Goal: Task Accomplishment & Management: Use online tool/utility

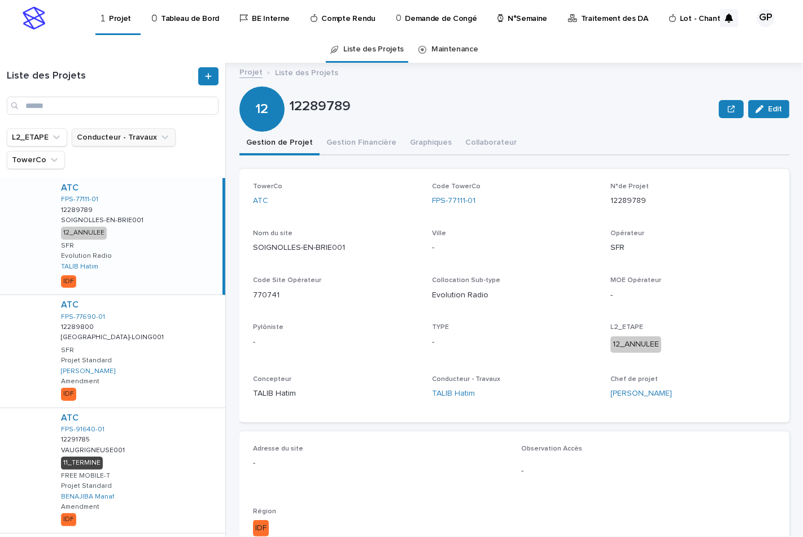
click at [87, 136] on button "Conducteur - Travaux" at bounding box center [124, 137] width 104 height 18
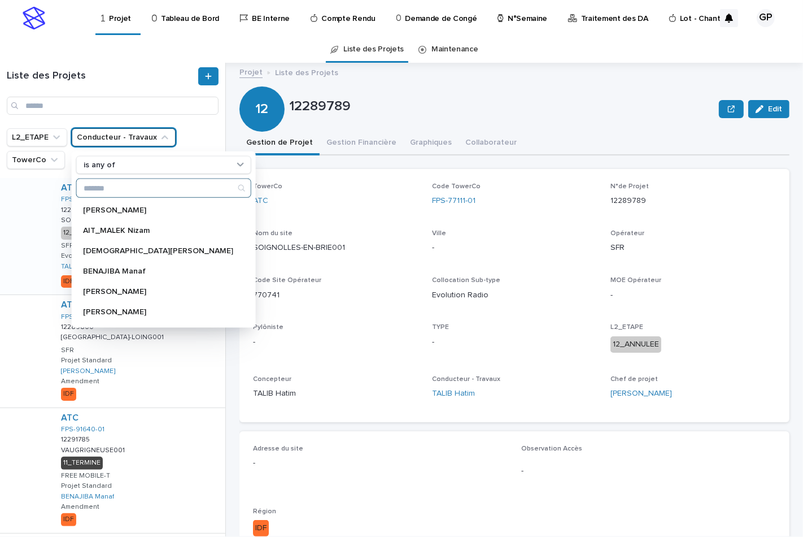
click at [94, 190] on input "Search" at bounding box center [164, 188] width 174 height 18
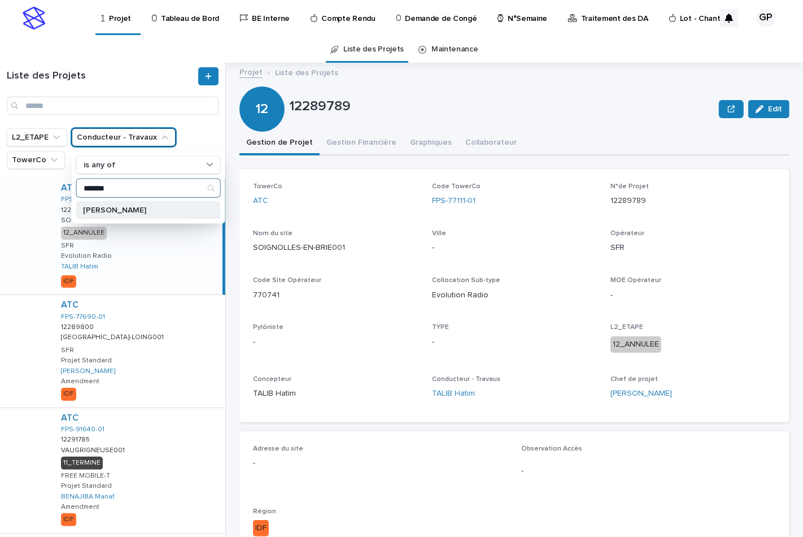
type input "*******"
click at [101, 208] on p "[PERSON_NAME]" at bounding box center [143, 210] width 120 height 8
click at [195, 16] on p "Tableau de Bord" at bounding box center [190, 12] width 58 height 24
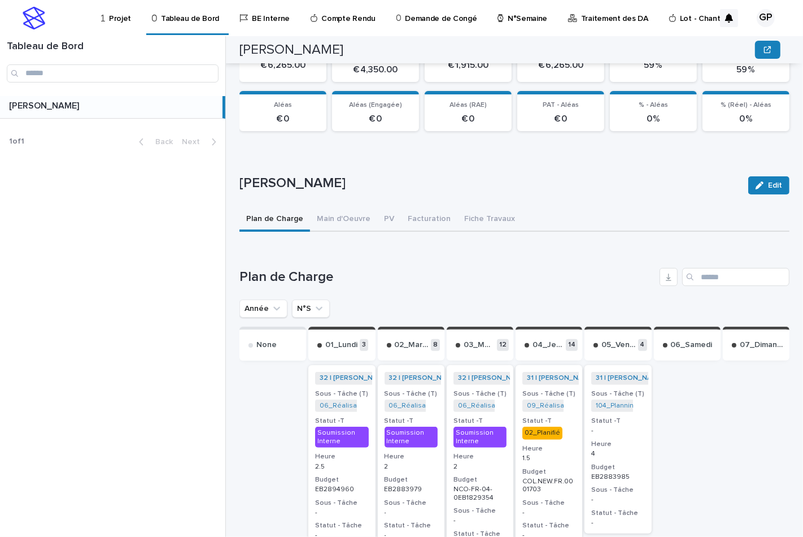
scroll to position [296, 0]
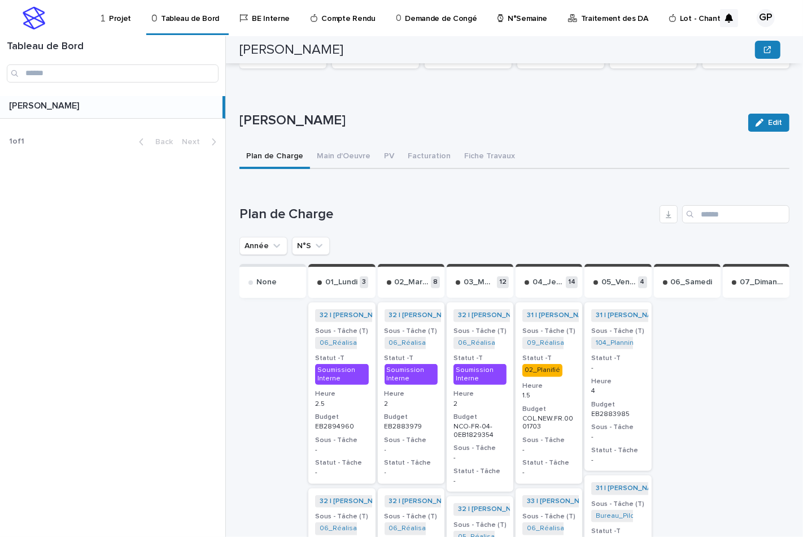
click at [686, 208] on div "Search" at bounding box center [692, 214] width 18 height 18
click at [704, 214] on input "Search" at bounding box center [736, 214] width 107 height 18
paste input "**********"
type input "**********"
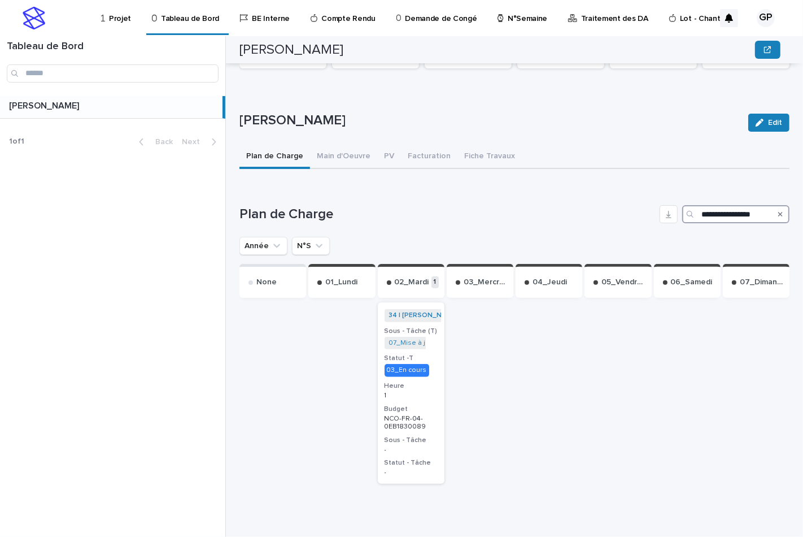
click at [405, 364] on div "03_En cours" at bounding box center [407, 370] width 45 height 12
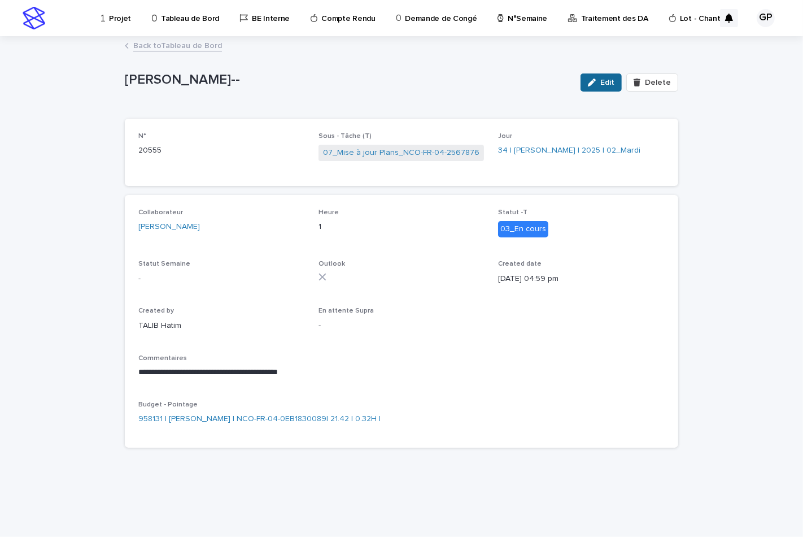
click at [607, 83] on span "Edit" at bounding box center [608, 83] width 14 height 8
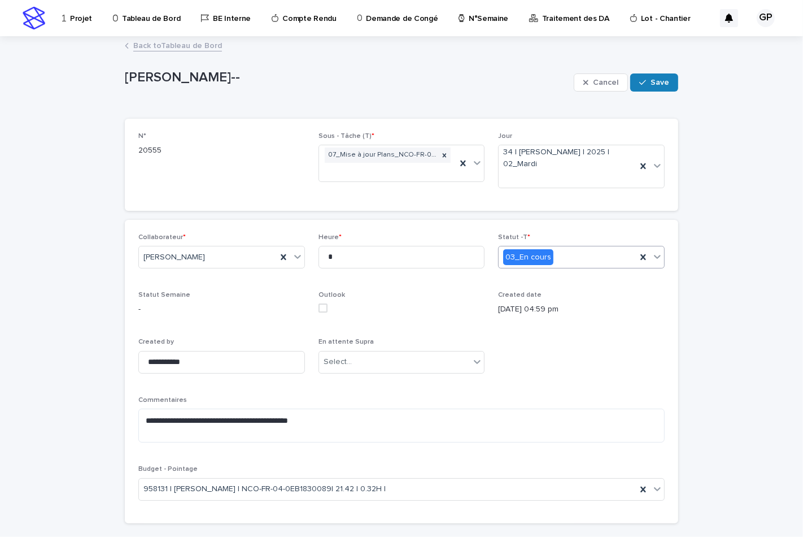
click at [652, 260] on icon at bounding box center [657, 256] width 11 height 11
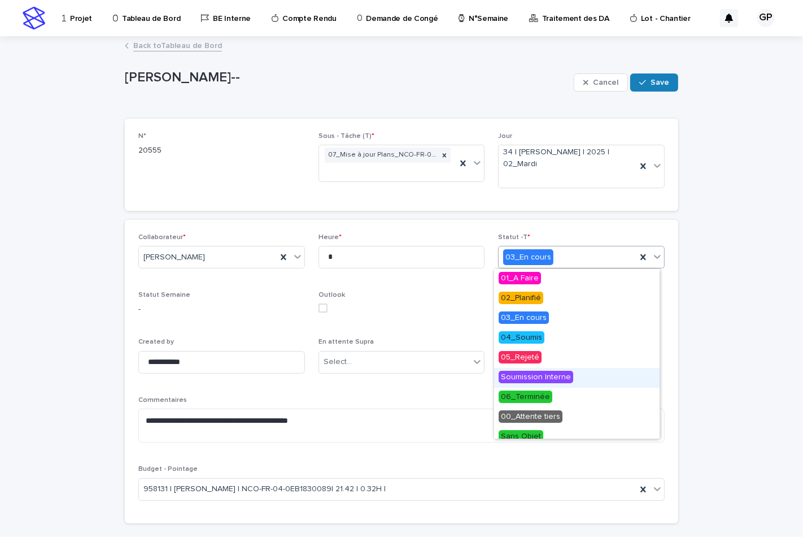
click at [526, 377] on span "Soumission Interne" at bounding box center [536, 377] width 75 height 12
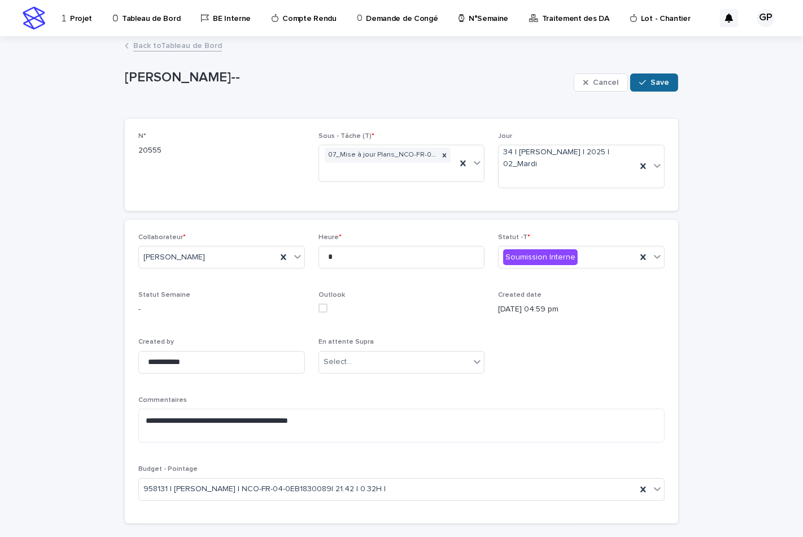
click at [651, 81] on span "Save" at bounding box center [660, 83] width 19 height 8
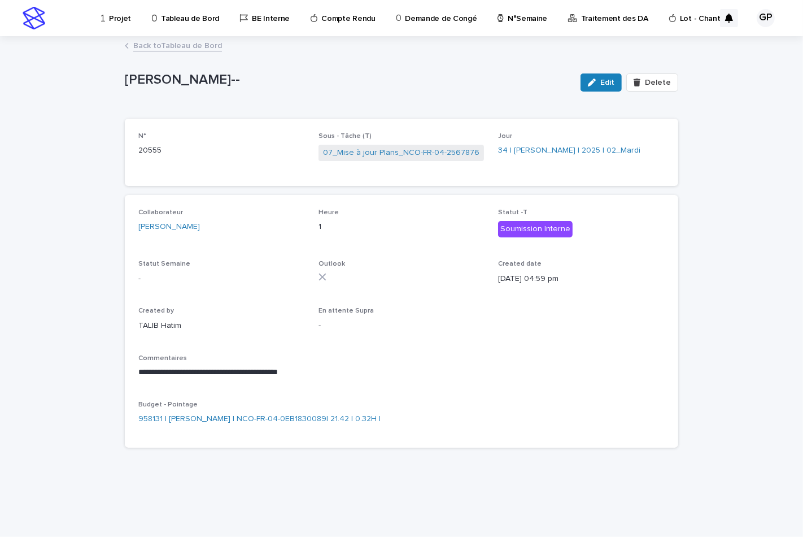
click at [184, 46] on link "Back to Tableau de Bord" at bounding box center [177, 44] width 89 height 13
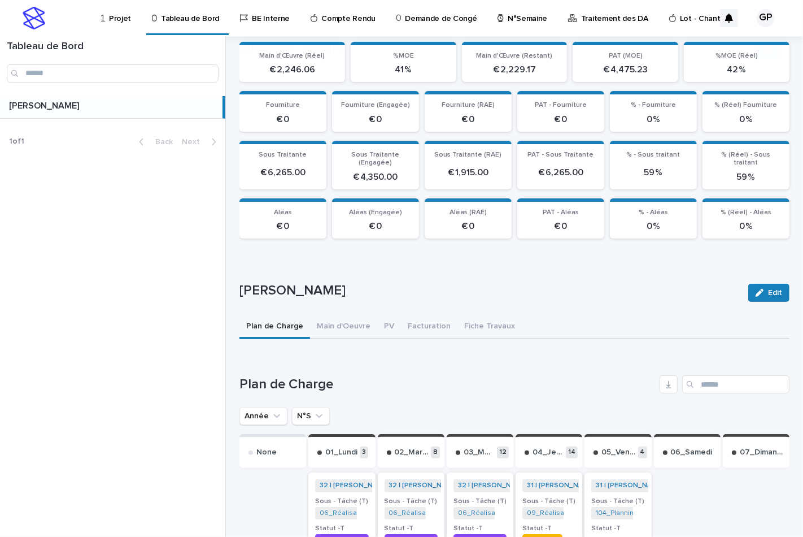
scroll to position [188, 0]
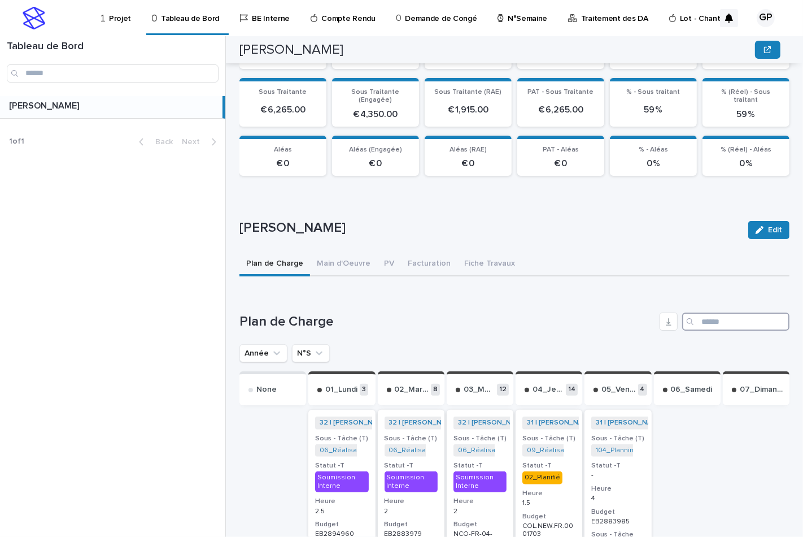
click at [701, 320] on input "Search" at bounding box center [736, 321] width 107 height 18
paste input "**********"
type input "**********"
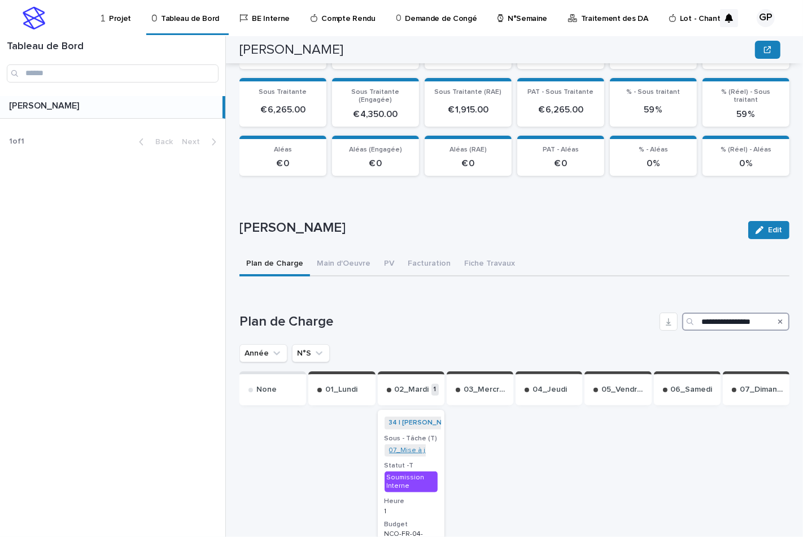
click at [400, 447] on link "07_Mise à jour Plans_NCO-FR-04-2567876" at bounding box center [458, 450] width 138 height 8
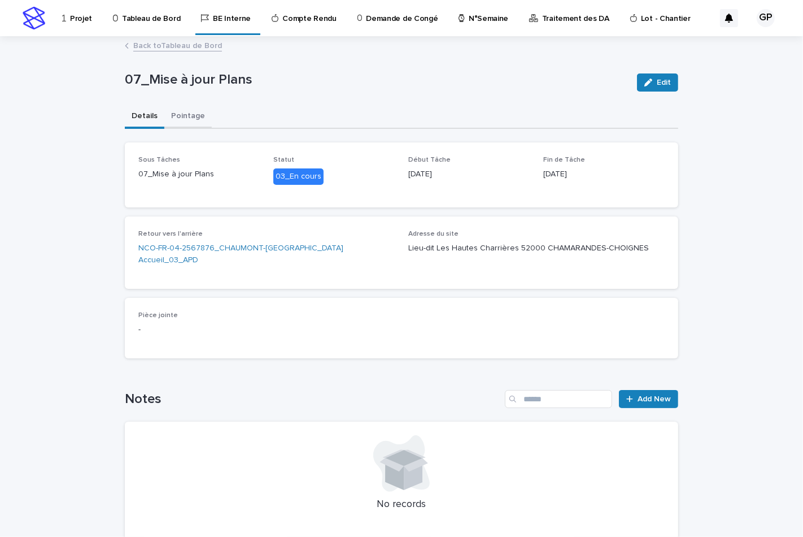
click at [177, 116] on button "Pointage" at bounding box center [187, 117] width 47 height 24
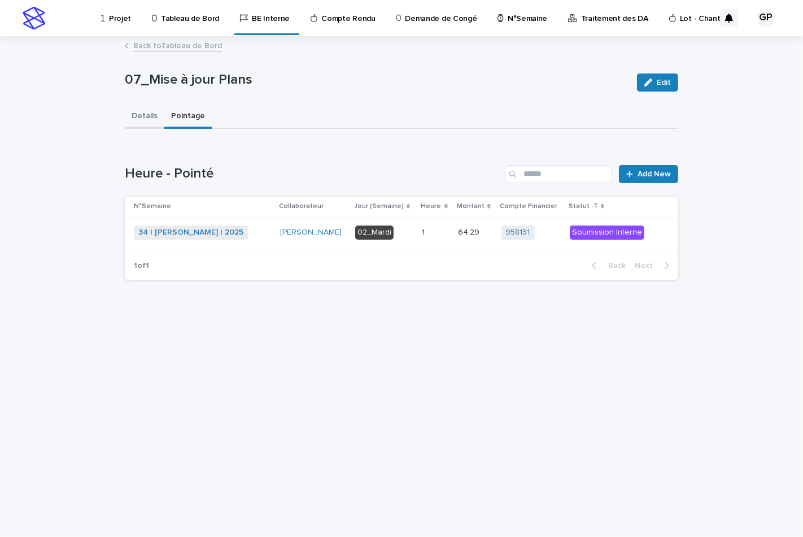
click at [147, 114] on button "Details" at bounding box center [145, 117] width 40 height 24
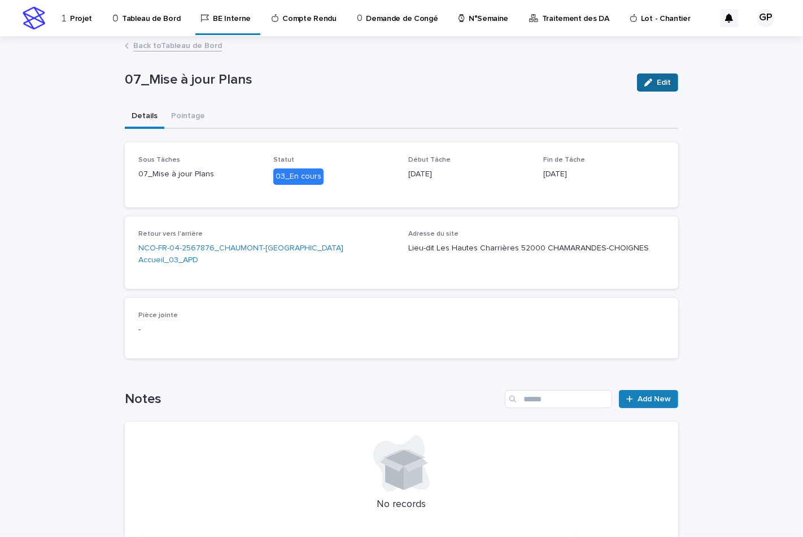
click at [649, 84] on div "button" at bounding box center [651, 83] width 12 height 8
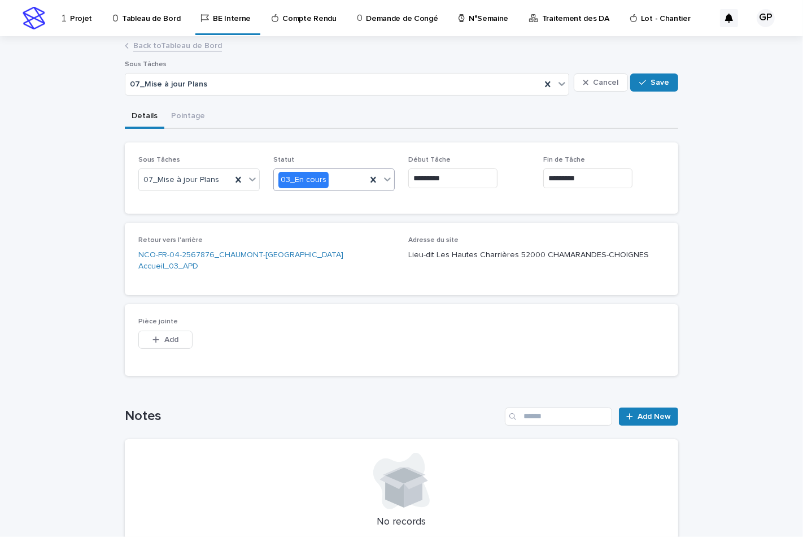
click at [384, 178] on icon at bounding box center [387, 179] width 7 height 4
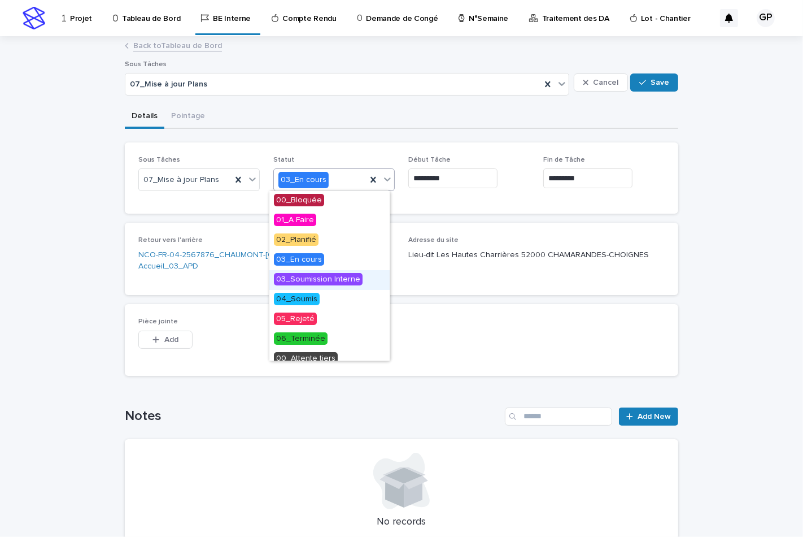
click at [321, 279] on span "03_Soumission Interne" at bounding box center [318, 279] width 89 height 12
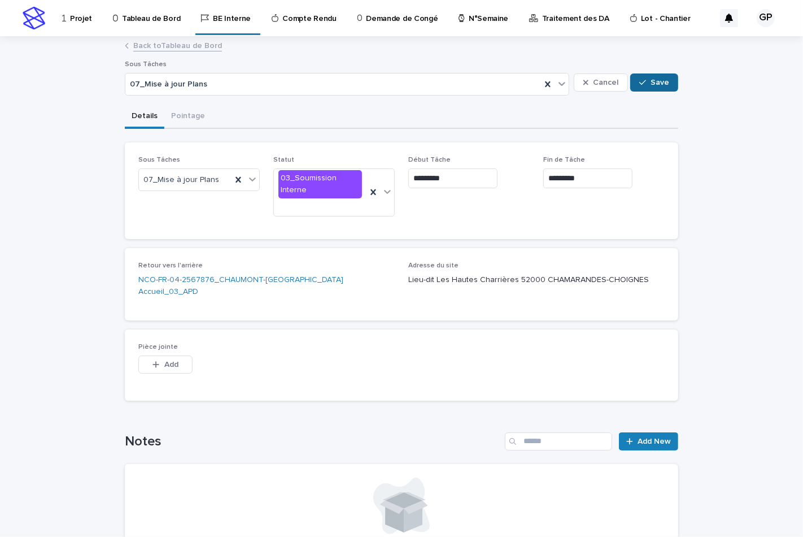
click at [640, 85] on icon "button" at bounding box center [643, 83] width 7 height 8
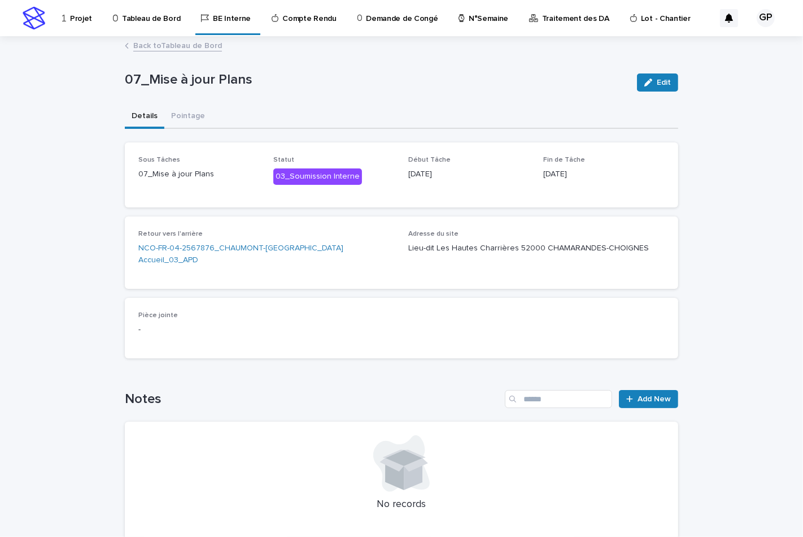
click at [140, 44] on link "Back to Tableau de Bord" at bounding box center [177, 44] width 89 height 13
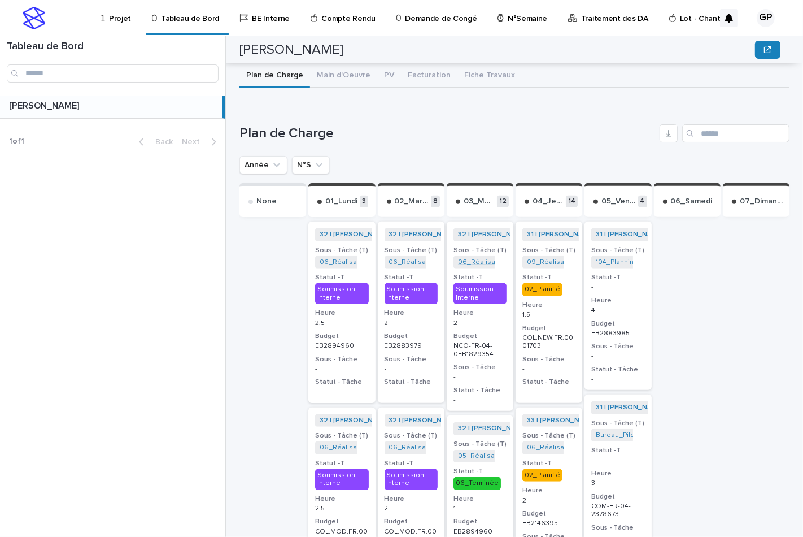
scroll to position [502, 0]
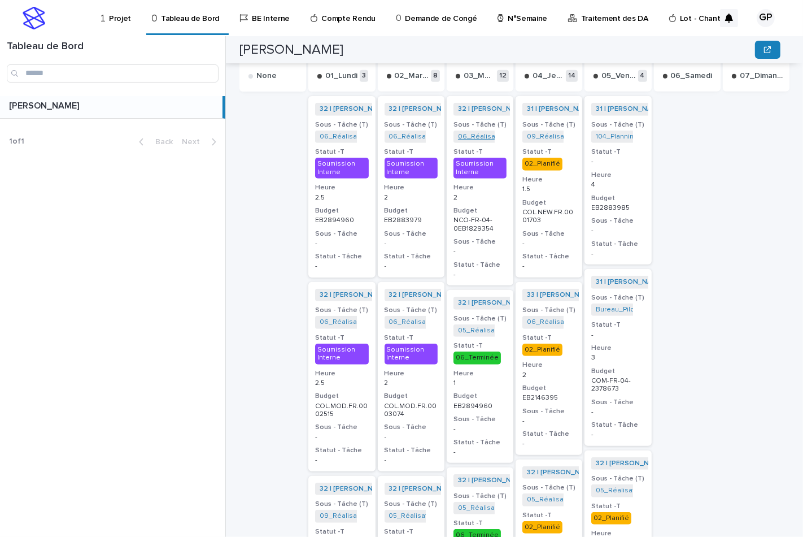
click at [461, 133] on link "06_Réalisation Trame APD_NCO-FR-04-1829354" at bounding box center [536, 137] width 156 height 8
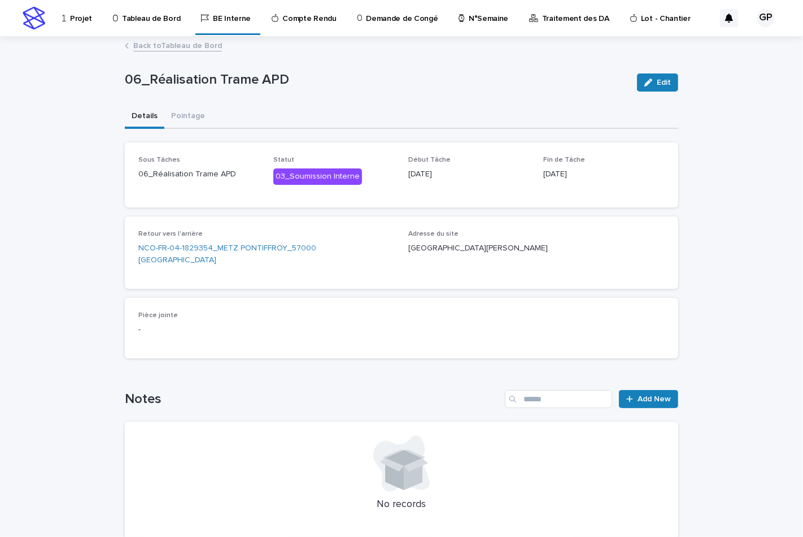
click at [170, 42] on link "Back to Tableau de Bord" at bounding box center [177, 44] width 89 height 13
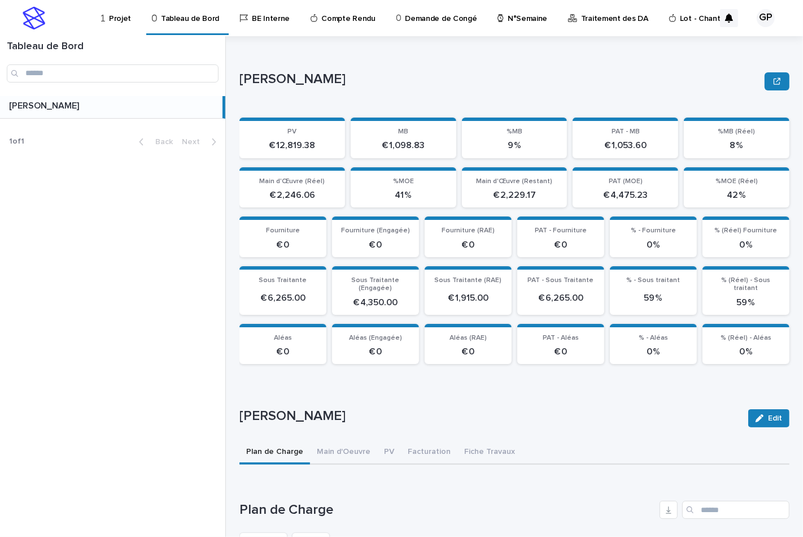
scroll to position [314, 0]
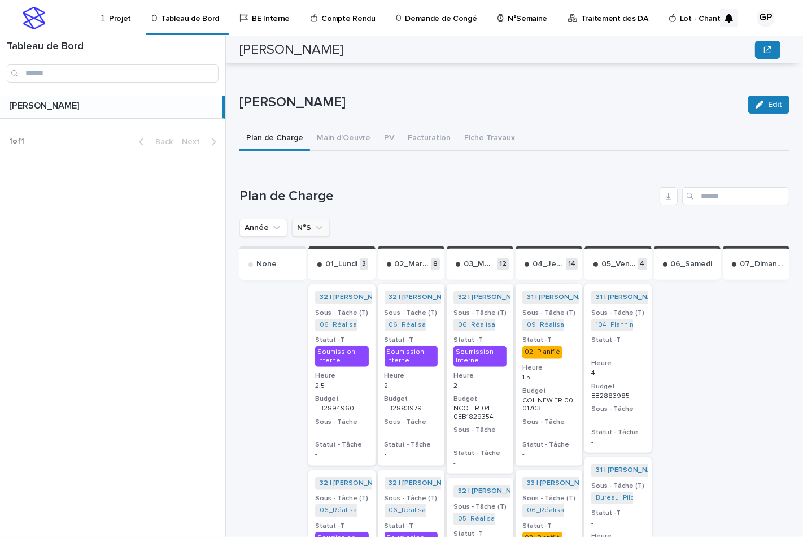
click at [303, 221] on button "N°S" at bounding box center [311, 228] width 38 height 18
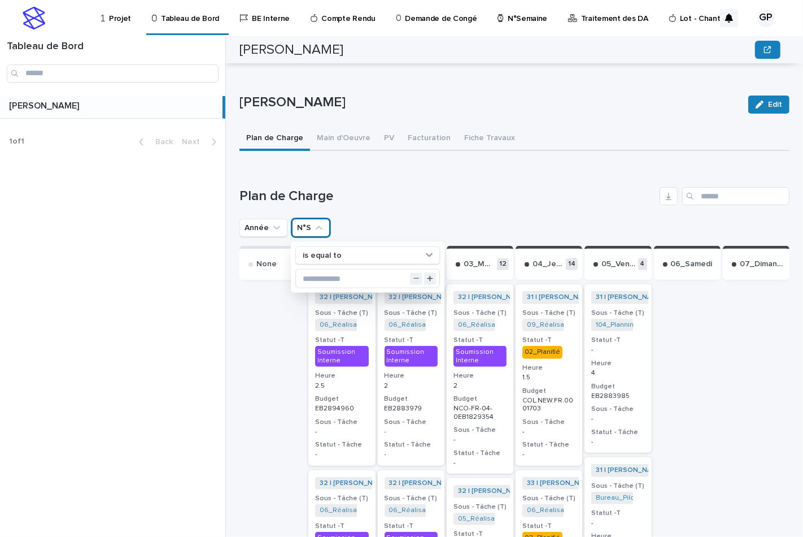
click at [690, 195] on div "Search" at bounding box center [692, 196] width 18 height 18
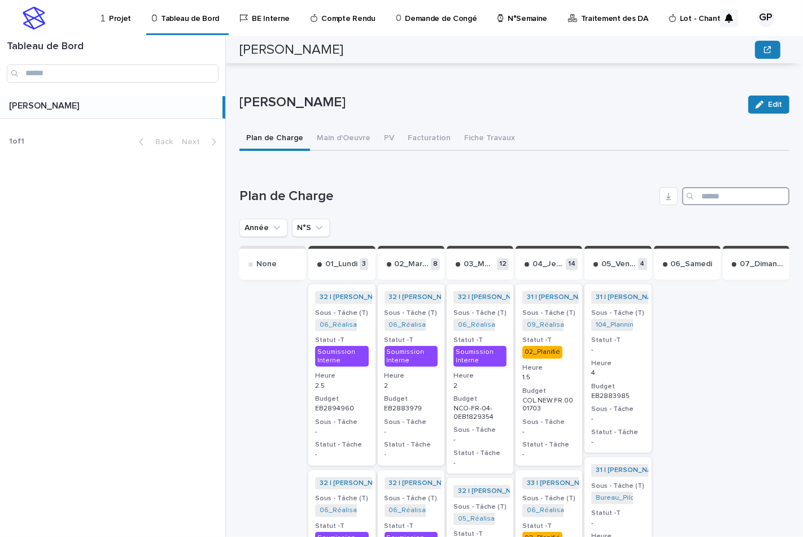
click at [695, 193] on input "Search" at bounding box center [736, 196] width 107 height 18
paste input "**********"
type input "**********"
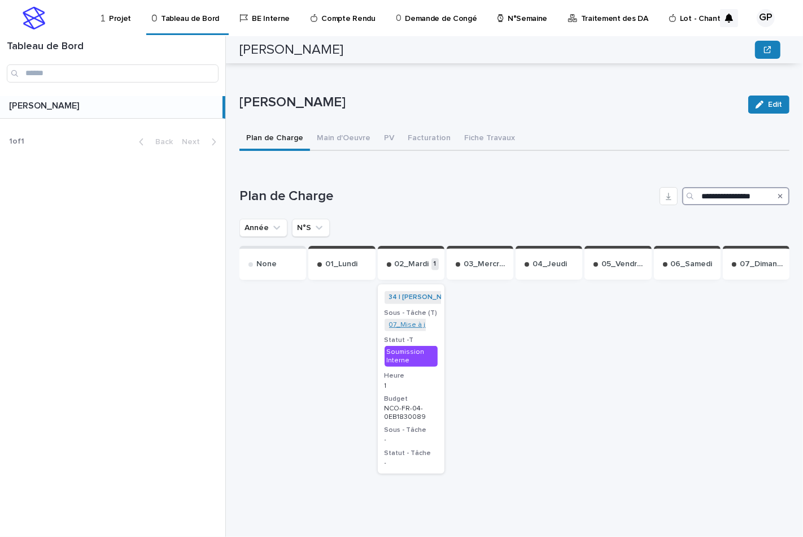
click at [405, 321] on link "07_Mise à jour Plans_NCO-FR-04-2567876" at bounding box center [458, 325] width 138 height 8
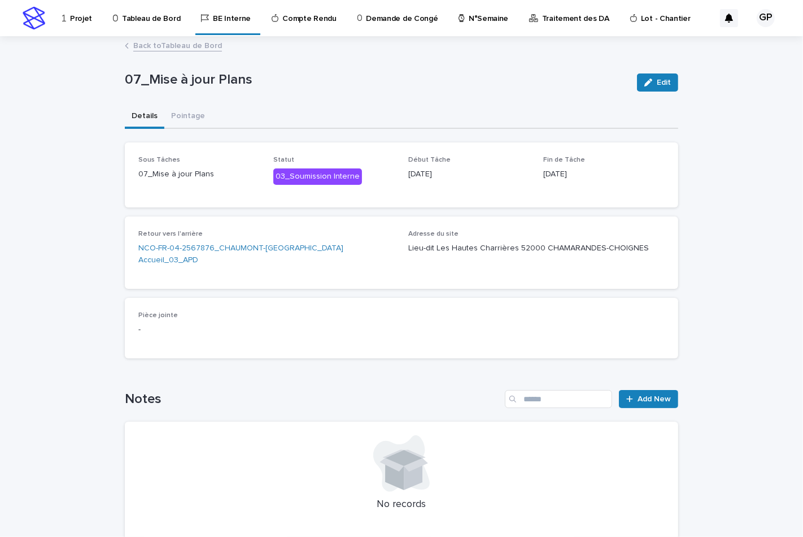
click at [172, 43] on link "Back to Tableau de Bord" at bounding box center [177, 44] width 89 height 13
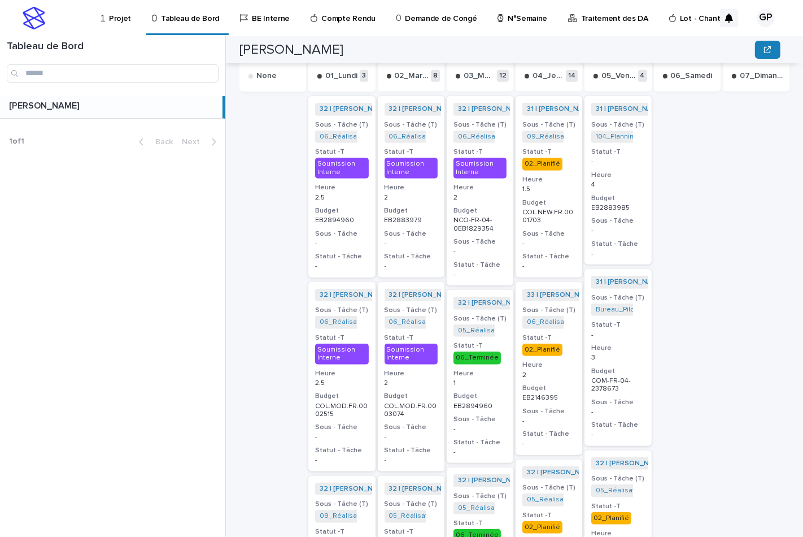
scroll to position [314, 0]
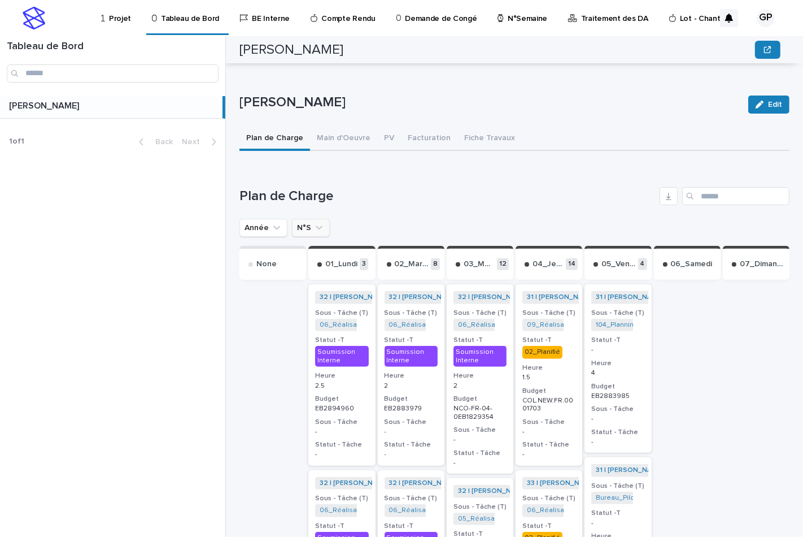
click at [305, 227] on button "N°S" at bounding box center [311, 228] width 38 height 18
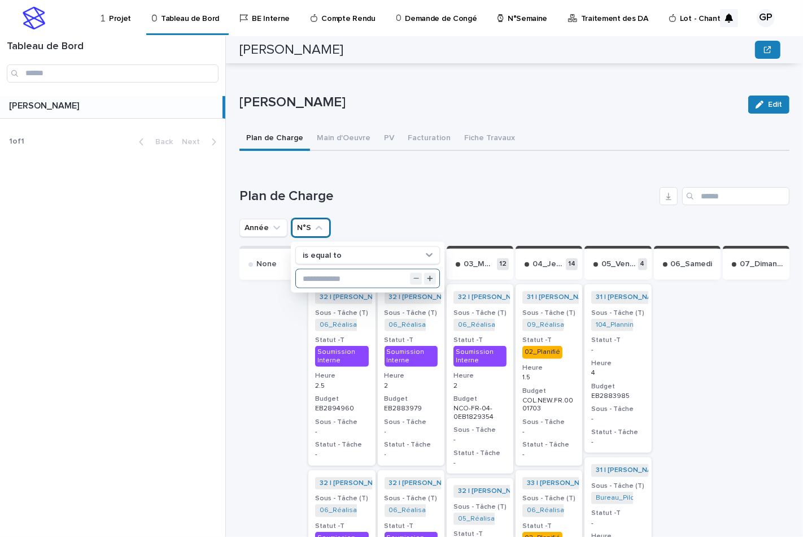
click at [319, 273] on input "text" at bounding box center [368, 279] width 144 height 18
type input "**"
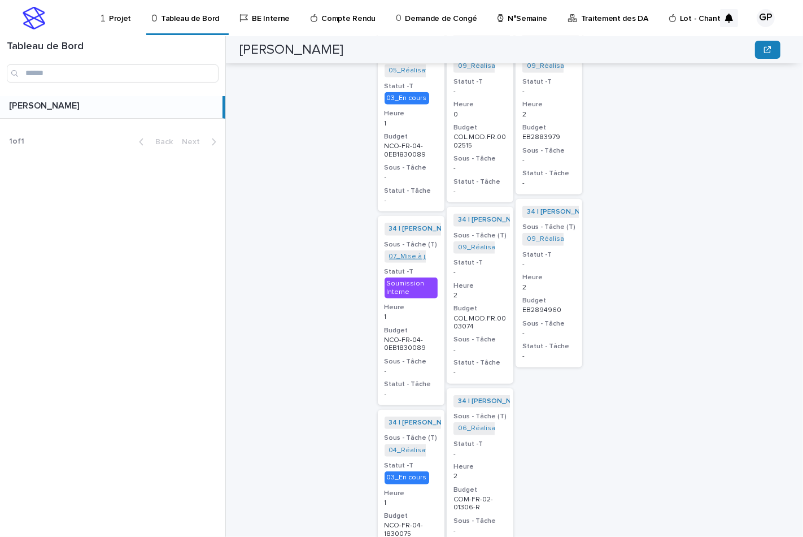
scroll to position [690, 0]
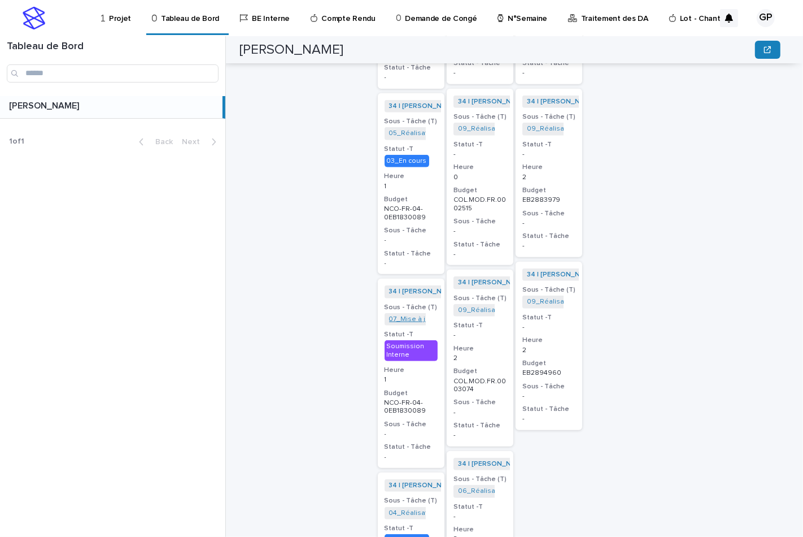
click at [402, 316] on link "07_Mise à jour Plans_NCO-FR-04-2567876" at bounding box center [458, 319] width 138 height 8
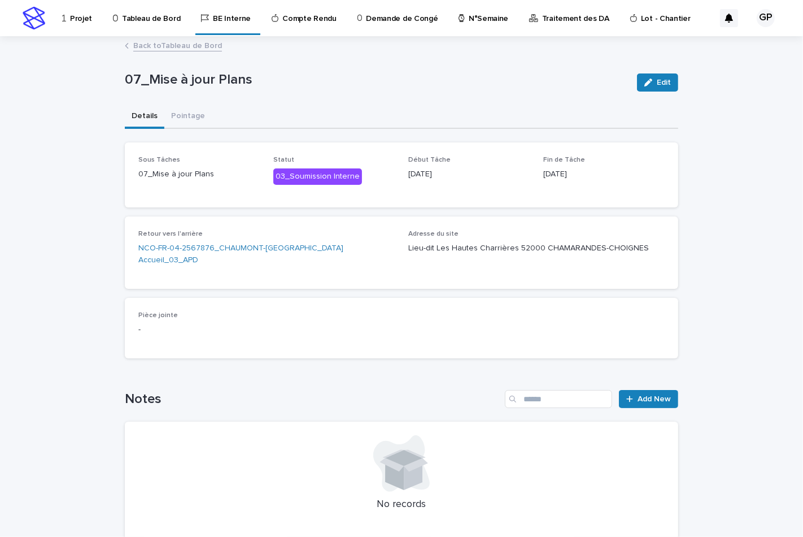
click at [147, 47] on link "Back to Tableau de Bord" at bounding box center [177, 44] width 89 height 13
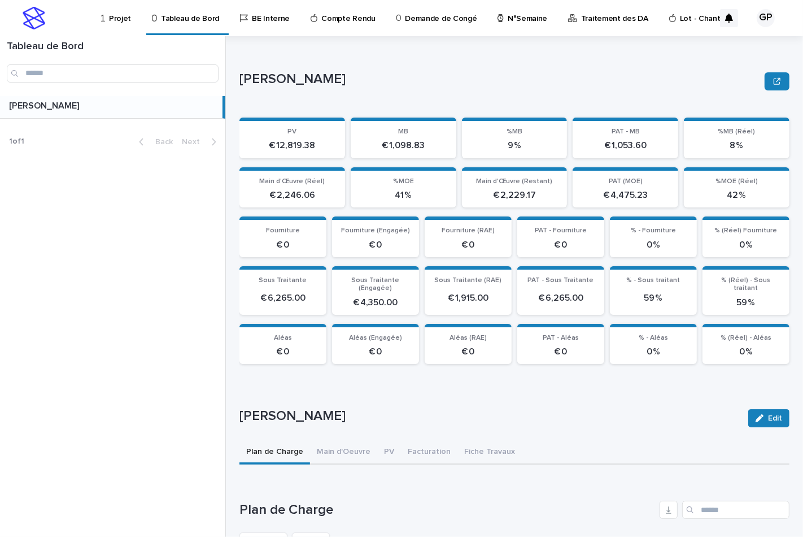
scroll to position [251, 0]
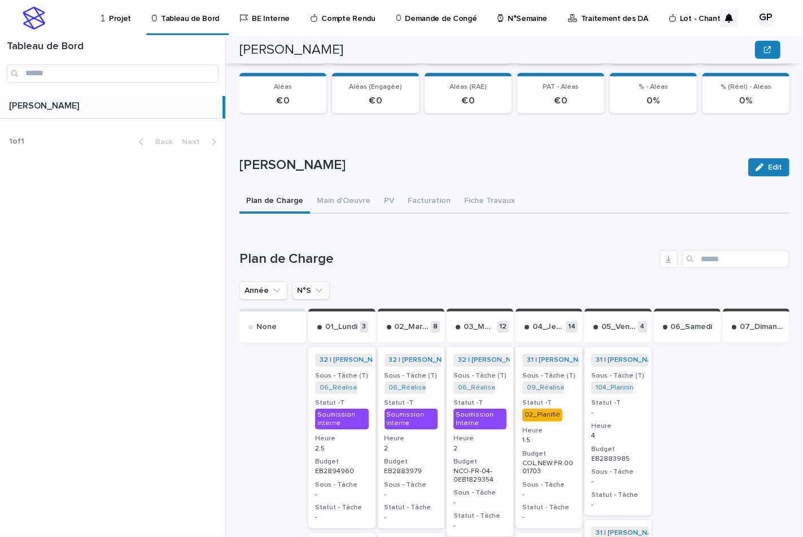
click at [307, 288] on button "N°S" at bounding box center [311, 290] width 38 height 18
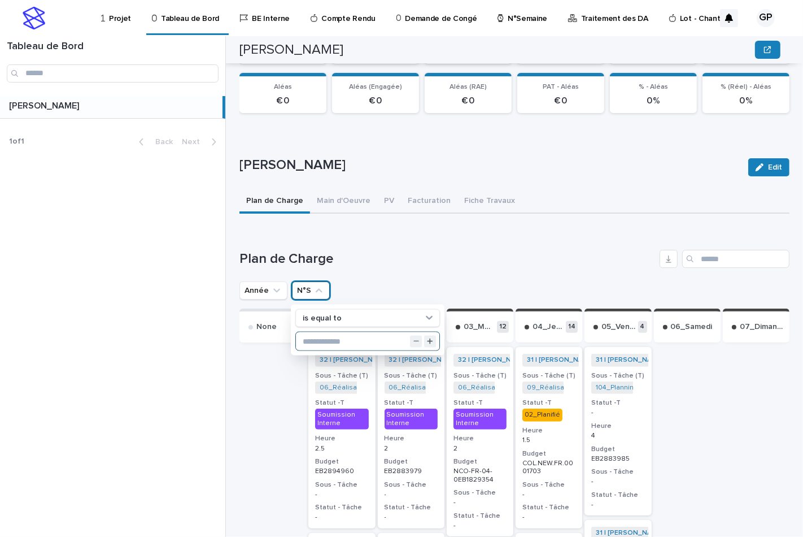
click at [331, 337] on input "text" at bounding box center [368, 341] width 144 height 18
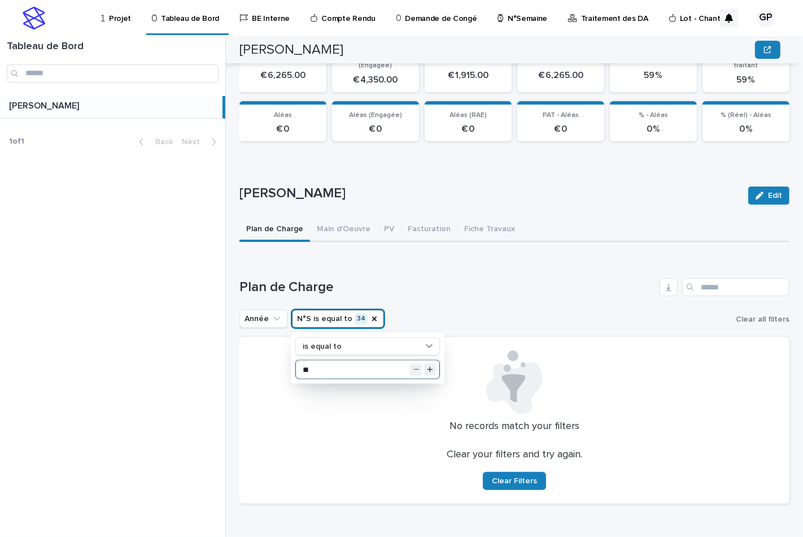
type input "**"
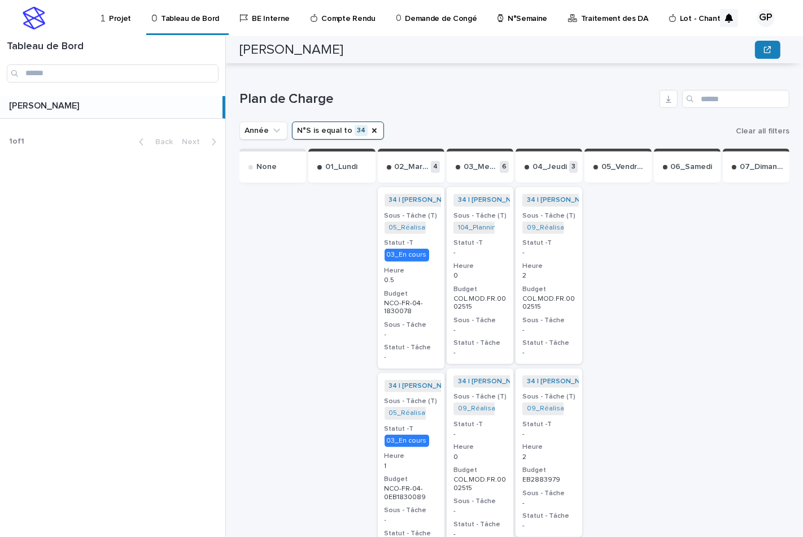
scroll to position [348, 0]
